Goal: Task Accomplishment & Management: Manage account settings

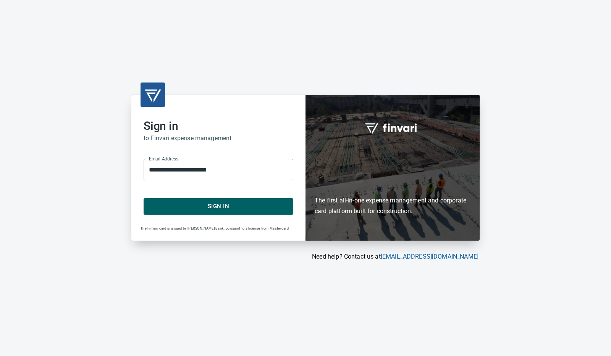
click at [221, 208] on span "Sign In" at bounding box center [218, 206] width 133 height 10
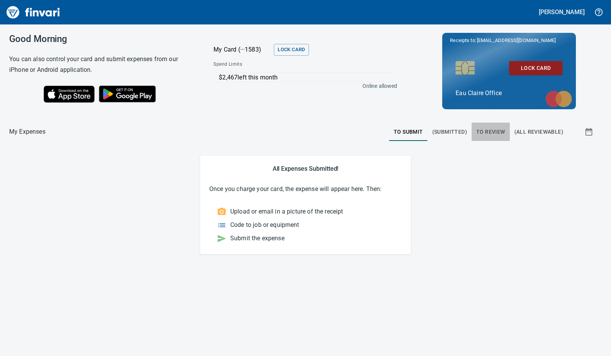
click at [498, 131] on span "To Review" at bounding box center [490, 132] width 29 height 10
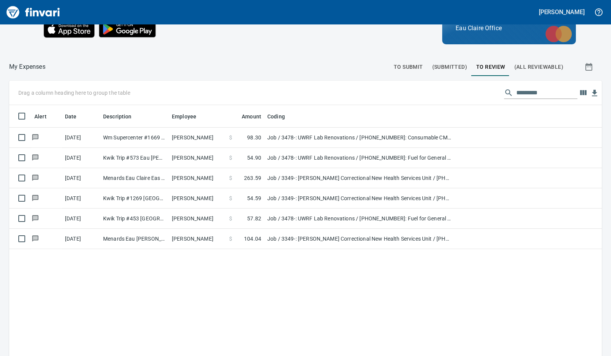
scroll to position [86, 0]
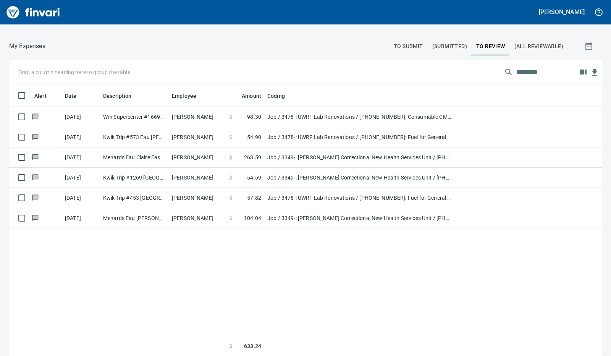
drag, startPoint x: 205, startPoint y: 282, endPoint x: 206, endPoint y: 277, distance: 5.0
click at [205, 281] on div "Alert Date Description Employee Amount Coding [DATE] Wm Supercenter #1669 Eau […" at bounding box center [305, 220] width 593 height 273
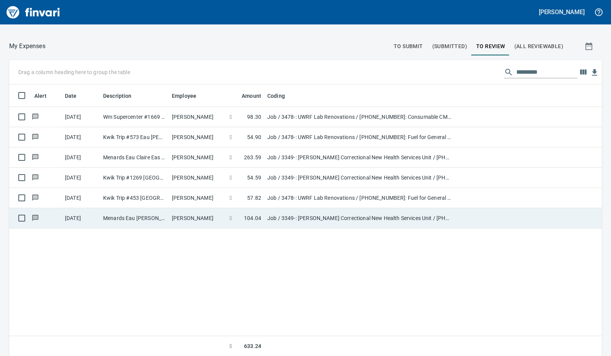
click at [202, 211] on td "[PERSON_NAME]" at bounding box center [197, 218] width 57 height 20
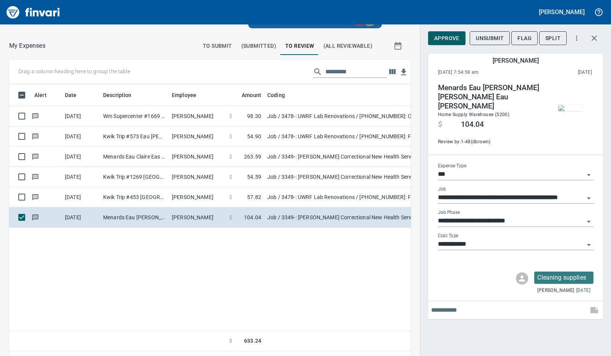
scroll to position [260, 384]
click at [444, 39] on span "Approve" at bounding box center [446, 39] width 25 height 10
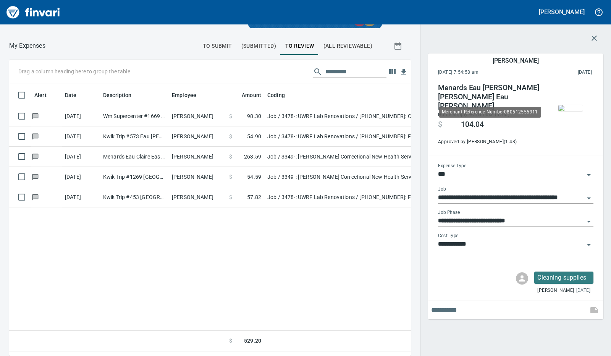
scroll to position [260, 390]
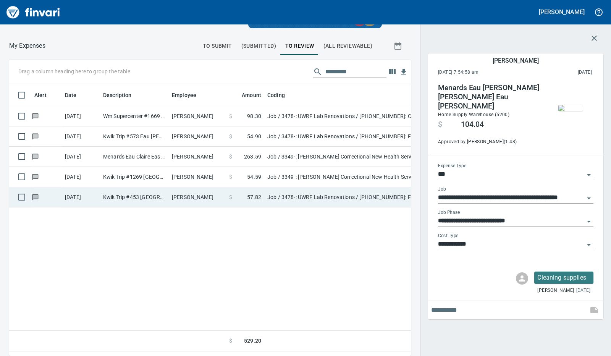
click at [158, 195] on td "Kwik Trip #453 [GEOGRAPHIC_DATA] [GEOGRAPHIC_DATA]" at bounding box center [134, 197] width 69 height 20
type input "**********"
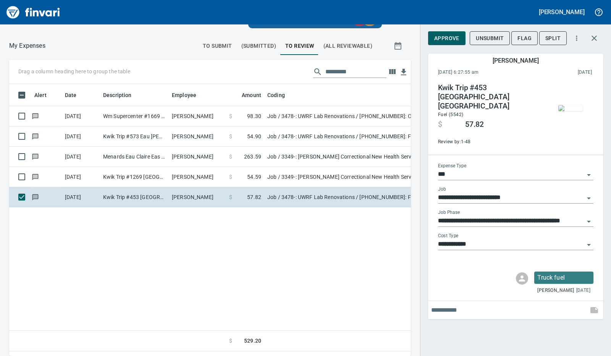
click at [454, 40] on span "Approve" at bounding box center [446, 39] width 25 height 10
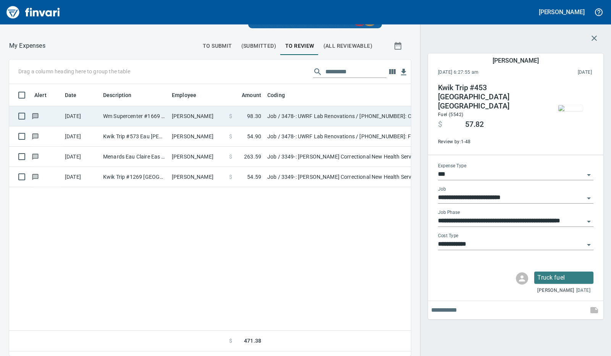
scroll to position [260, 384]
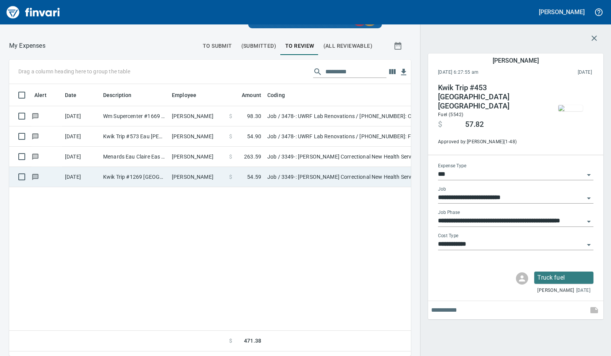
click at [178, 178] on td "[PERSON_NAME]" at bounding box center [197, 177] width 57 height 20
type input "**********"
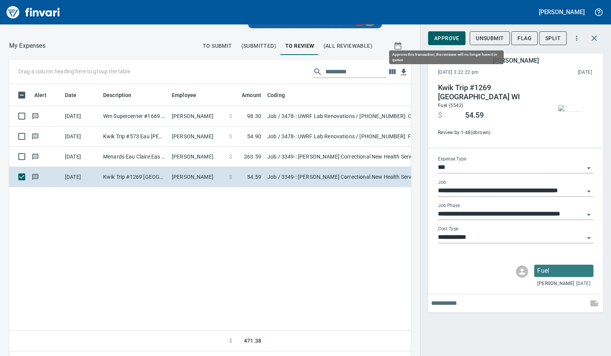
click at [454, 36] on span "Approve" at bounding box center [446, 39] width 25 height 10
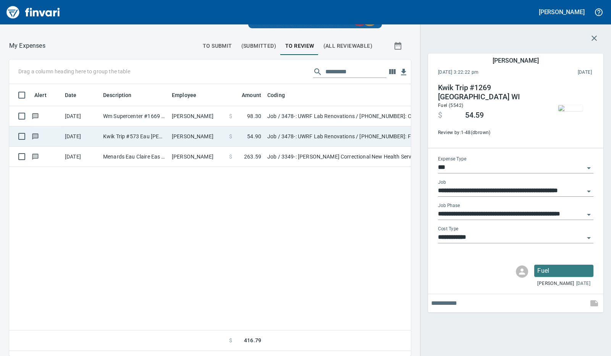
scroll to position [260, 384]
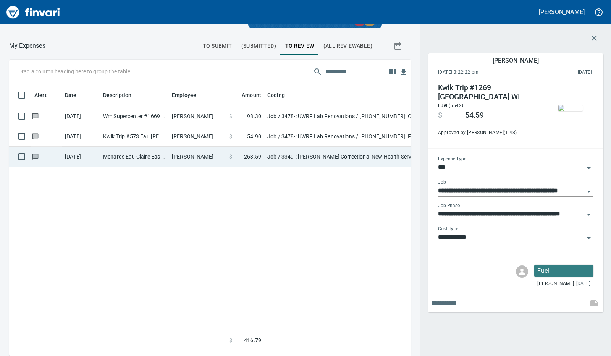
click at [201, 157] on td "[PERSON_NAME]" at bounding box center [197, 157] width 57 height 20
type input "**********"
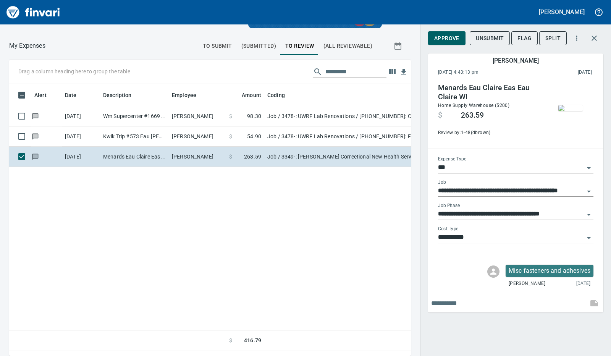
click at [447, 40] on span "Approve" at bounding box center [446, 39] width 25 height 10
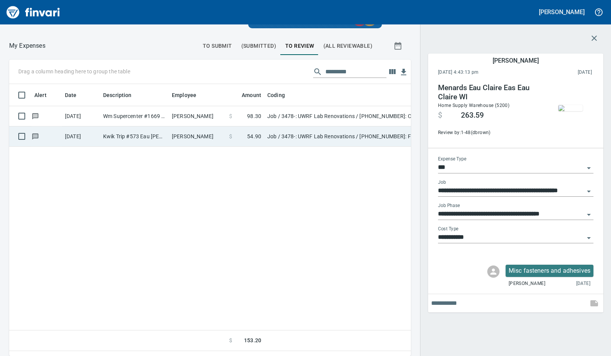
scroll to position [260, 384]
click at [210, 139] on td "[PERSON_NAME]" at bounding box center [197, 136] width 57 height 20
type input "**********"
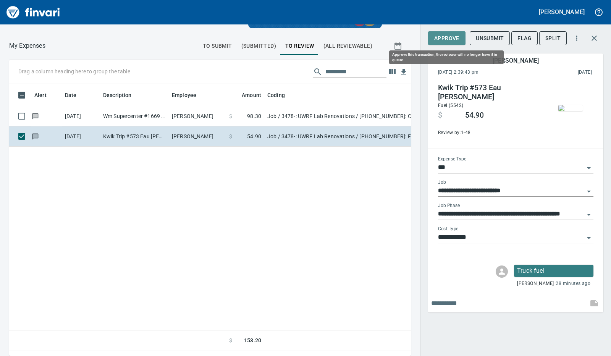
click at [444, 36] on span "Approve" at bounding box center [446, 39] width 25 height 10
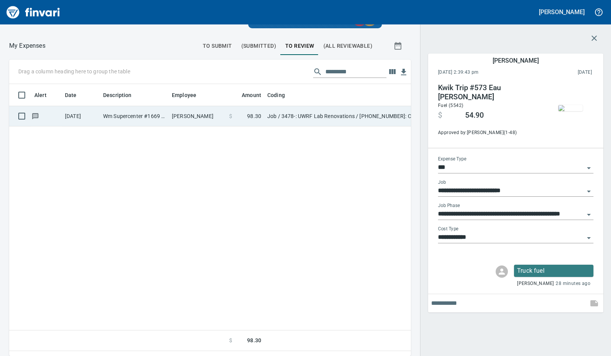
click at [217, 116] on td "[PERSON_NAME]" at bounding box center [197, 116] width 57 height 20
type input "**********"
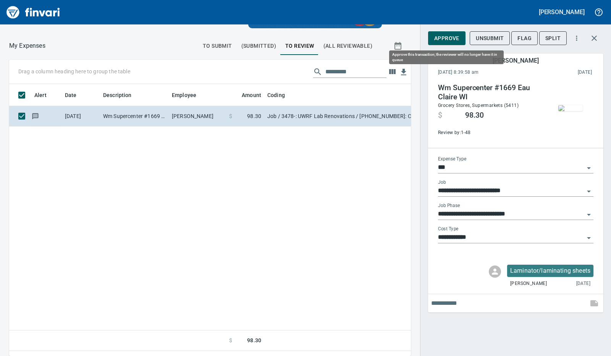
scroll to position [260, 384]
click at [444, 38] on span "Approve" at bounding box center [446, 39] width 25 height 10
